Goal: Information Seeking & Learning: Find specific fact

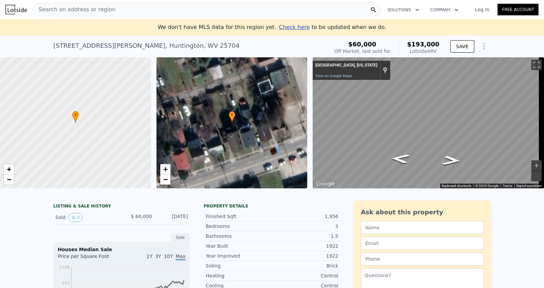
click at [220, 41] on div "1922 Adams Ave , Huntington , WV 25704 Sold Mar 2025 for $60k (~ARV $193k )" at bounding box center [189, 47] width 273 height 19
click at [176, 43] on div "1922 Adams Ave , Huntington , WV 25704 Sold Mar 2025 for $60k (~ARV $193k )" at bounding box center [189, 47] width 273 height 19
drag, startPoint x: 170, startPoint y: 45, endPoint x: 48, endPoint y: 44, distance: 122.7
click at [48, 44] on div "1922 Adams Ave , Huntington , WV 25704 Sold Mar 2025 for $60k (~ARV $193k ) $60…" at bounding box center [272, 47] width 544 height 22
drag, startPoint x: 162, startPoint y: 45, endPoint x: 173, endPoint y: 43, distance: 11.8
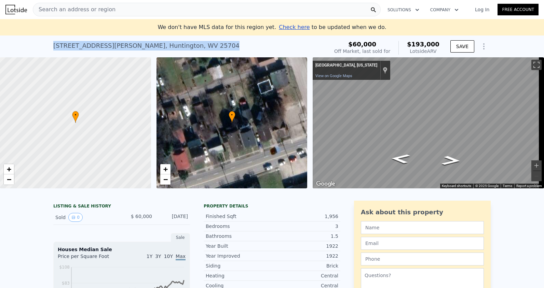
click at [173, 43] on div "1922 Adams Ave , Huntington , WV 25704 Sold Mar 2025 for $60k (~ARV $193k )" at bounding box center [189, 47] width 273 height 19
click at [255, 36] on div "1922 Adams Ave , Huntington , WV 25704 Sold Mar 2025 for $60k (~ARV $193k ) $60…" at bounding box center [271, 47] width 437 height 22
click at [252, 37] on div "1922 Adams Ave , Huntington , WV 25704 Sold Mar 2025 for $60k (~ARV $193k ) $60…" at bounding box center [271, 47] width 437 height 22
drag, startPoint x: 214, startPoint y: 42, endPoint x: 168, endPoint y: 39, distance: 45.6
click at [207, 44] on div "1922 Adams Ave , Huntington , WV 25704 Sold Mar 2025 for $60k (~ARV $193k )" at bounding box center [189, 47] width 273 height 19
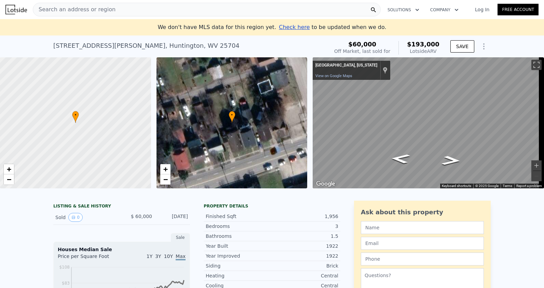
click at [162, 50] on div "1922 Adams Ave , Huntington , WV 25704" at bounding box center [146, 46] width 186 height 10
click at [124, 9] on div "Search an address or region" at bounding box center [207, 10] width 348 height 14
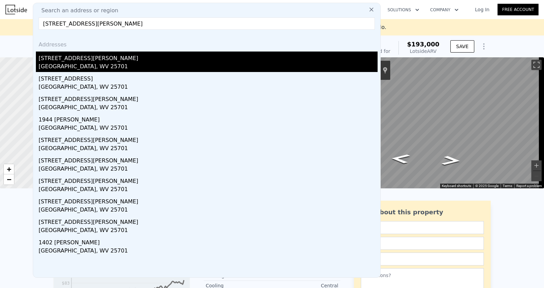
type input "1536 Harvey Rd, Huntington, WV 25701"
click at [149, 60] on div "1536 Harvey Rd" at bounding box center [208, 57] width 339 height 11
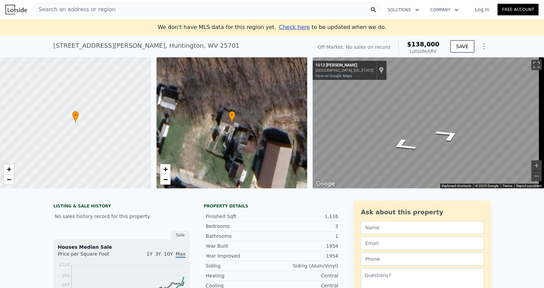
click at [271, 102] on div "• + − • + − ← Move left → Move right ↑ Move up ↓ Move down + Zoom in - Zoom out…" at bounding box center [272, 122] width 544 height 131
click at [172, 82] on div "• + − • + − ← Move left → Move right ↑ Move up ↓ Move down + Zoom in - Zoom out…" at bounding box center [272, 122] width 544 height 131
click at [255, 96] on div "• + − • + − ← Move left → Move right ↑ Move up ↓ Move down + Zoom in - Zoom out…" at bounding box center [272, 122] width 544 height 131
drag, startPoint x: 402, startPoint y: 115, endPoint x: 308, endPoint y: 98, distance: 95.7
click at [307, 99] on div "• + − • + − ← Move left → Move right ↑ Move up ↓ Move down + Zoom in - Zoom out…" at bounding box center [272, 122] width 544 height 131
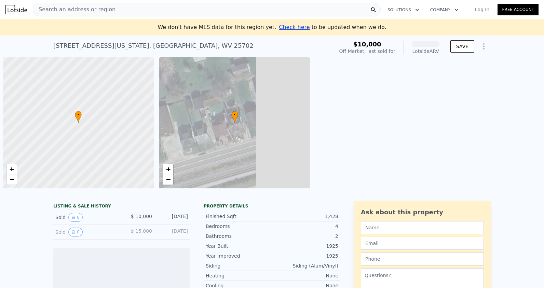
scroll to position [0, 3]
